Goal: Information Seeking & Learning: Learn about a topic

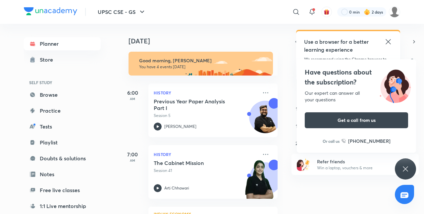
click at [405, 169] on icon at bounding box center [406, 169] width 8 height 8
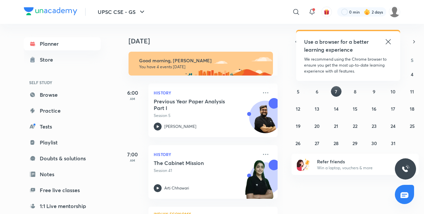
click at [386, 39] on icon at bounding box center [388, 42] width 8 height 8
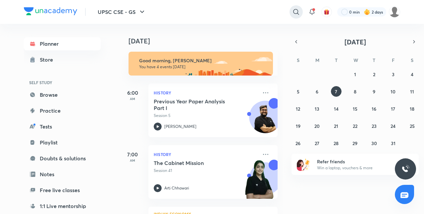
click at [295, 12] on icon at bounding box center [296, 12] width 8 height 8
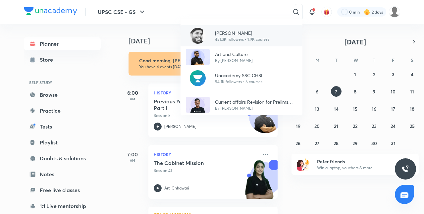
click at [217, 34] on p "[PERSON_NAME]" at bounding box center [242, 32] width 54 height 7
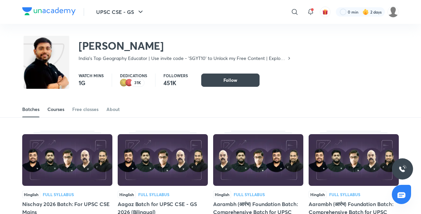
click at [56, 109] on div "Courses" at bounding box center [55, 109] width 17 height 7
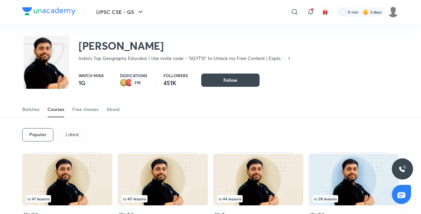
click at [78, 135] on p "Latest" at bounding box center [72, 134] width 13 height 5
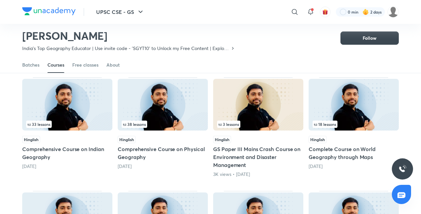
scroll to position [161, 0]
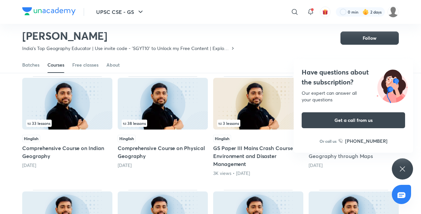
click at [412, 166] on div "Have questions about the subscription? Our expert can answer all your questions…" at bounding box center [402, 168] width 21 height 21
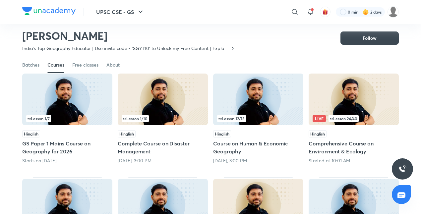
scroll to position [52, 0]
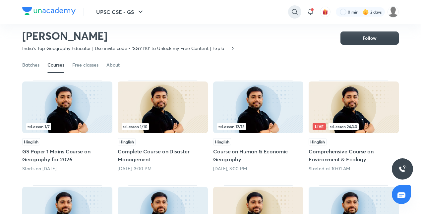
click at [297, 9] on icon at bounding box center [295, 12] width 8 height 8
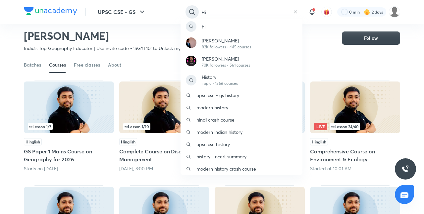
type input "H"
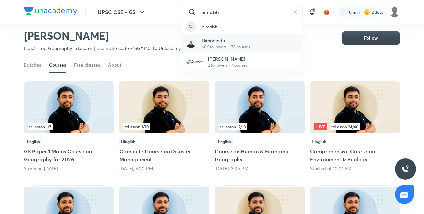
type input "himabh"
click at [233, 49] on p "60K followers • 178 courses" at bounding box center [226, 47] width 48 height 6
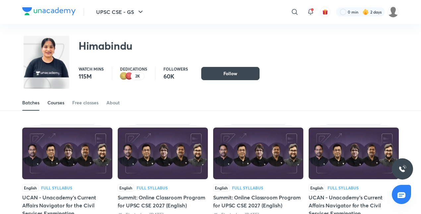
click at [61, 102] on div "Courses" at bounding box center [55, 102] width 17 height 7
